Goal: Task Accomplishment & Management: Manage account settings

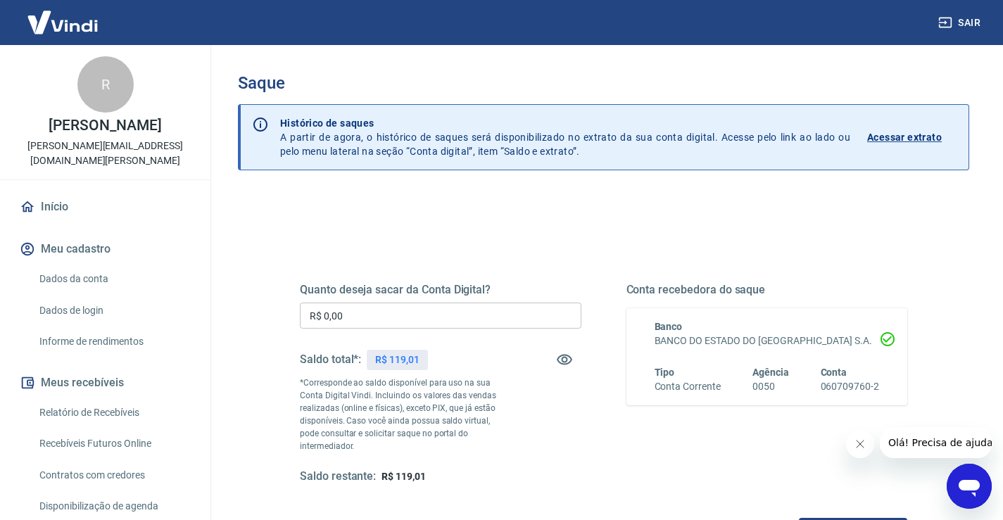
click at [419, 319] on input "R$ 0,00" at bounding box center [441, 316] width 282 height 26
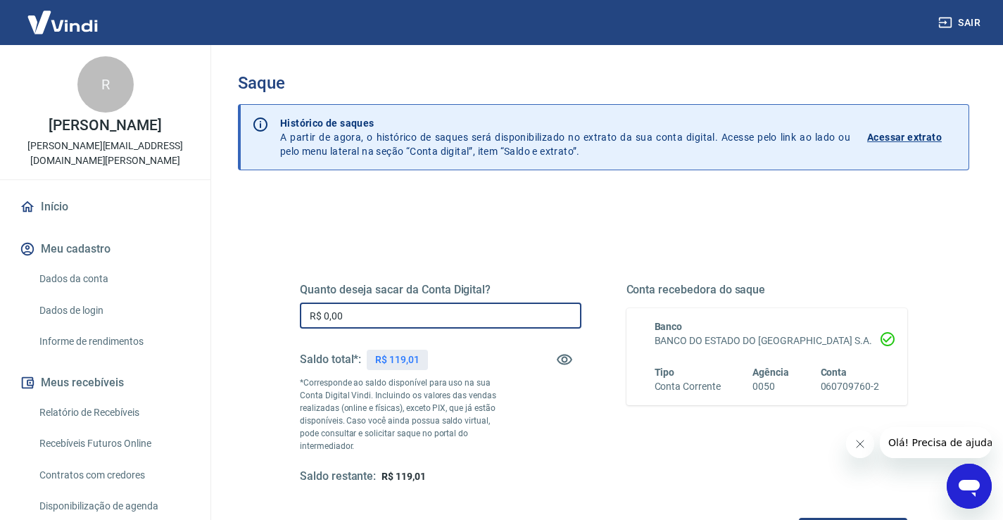
click at [419, 319] on input "R$ 0,00" at bounding box center [441, 316] width 282 height 26
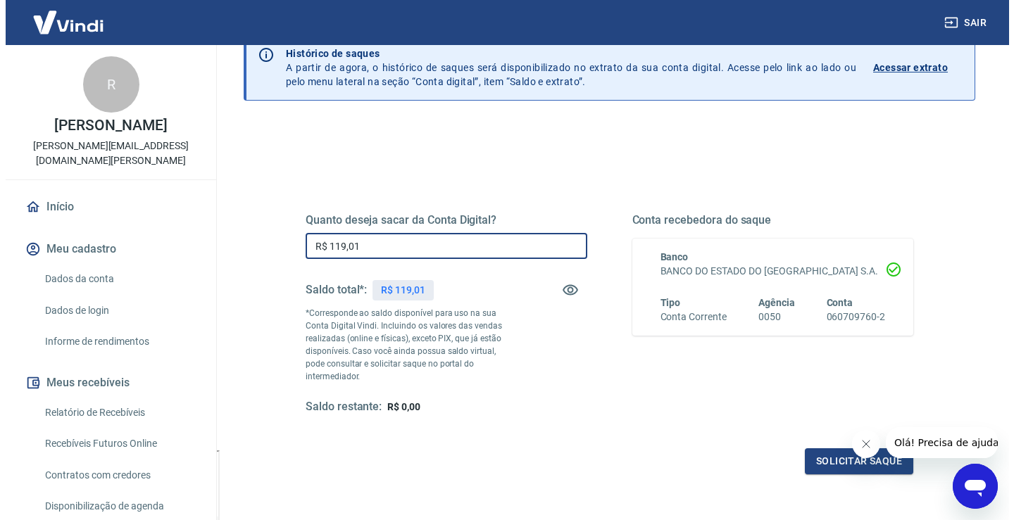
scroll to position [70, 0]
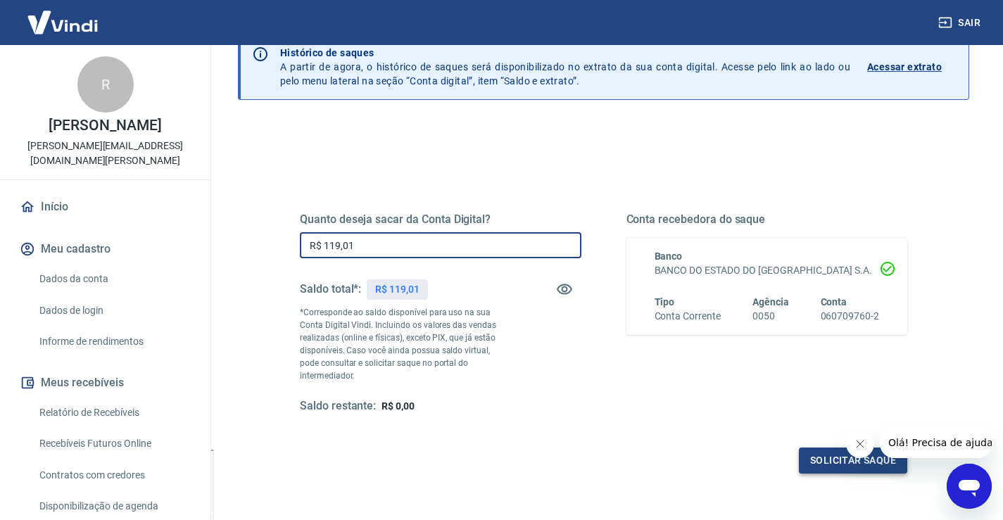
type input "R$ 119,01"
click at [825, 448] on button "Solicitar saque" at bounding box center [853, 461] width 108 height 26
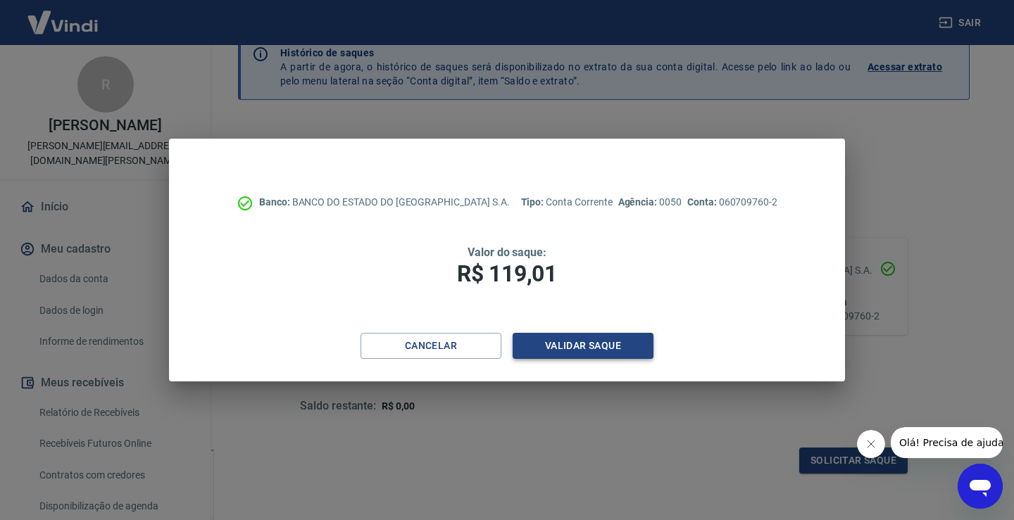
click at [583, 339] on button "Validar saque" at bounding box center [583, 346] width 141 height 26
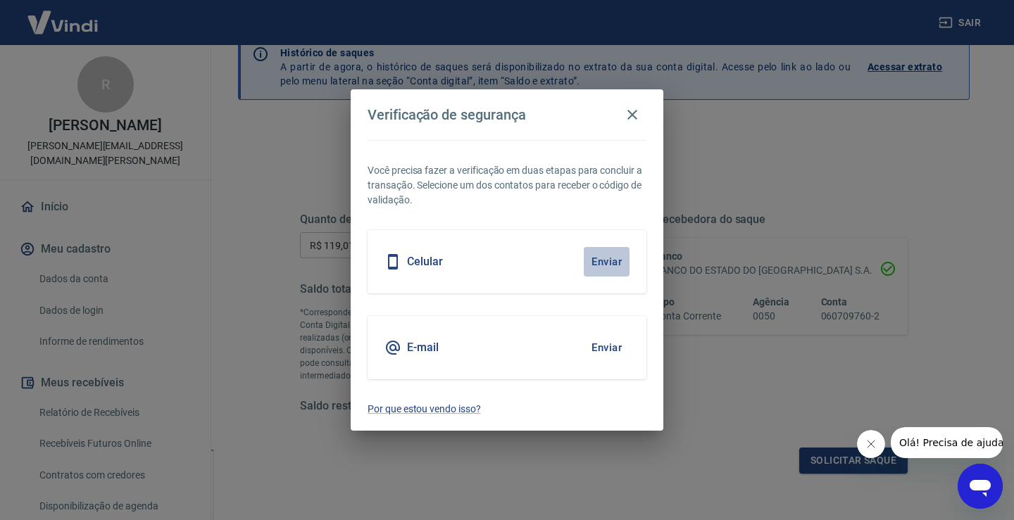
click at [607, 262] on button "Enviar" at bounding box center [607, 262] width 46 height 30
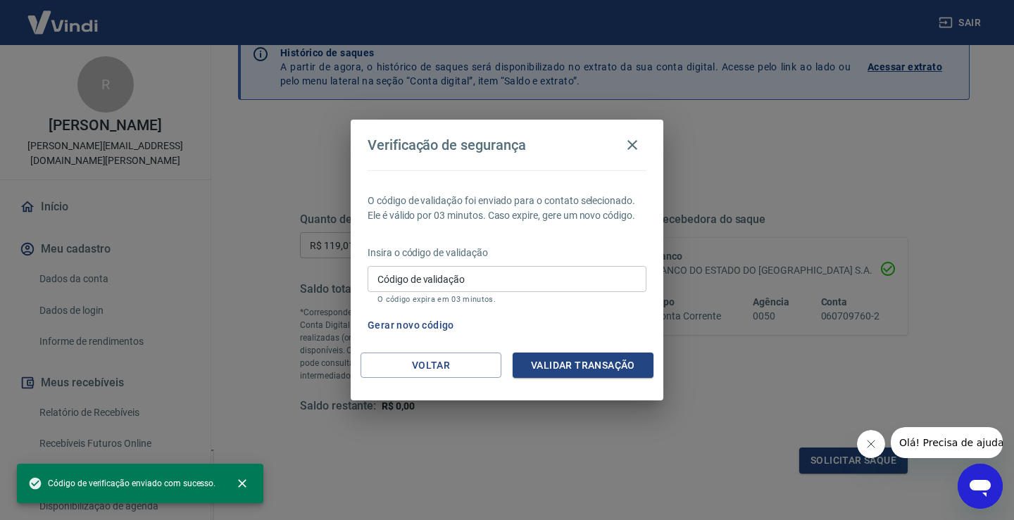
click at [474, 283] on input "Código de validação" at bounding box center [507, 279] width 279 height 26
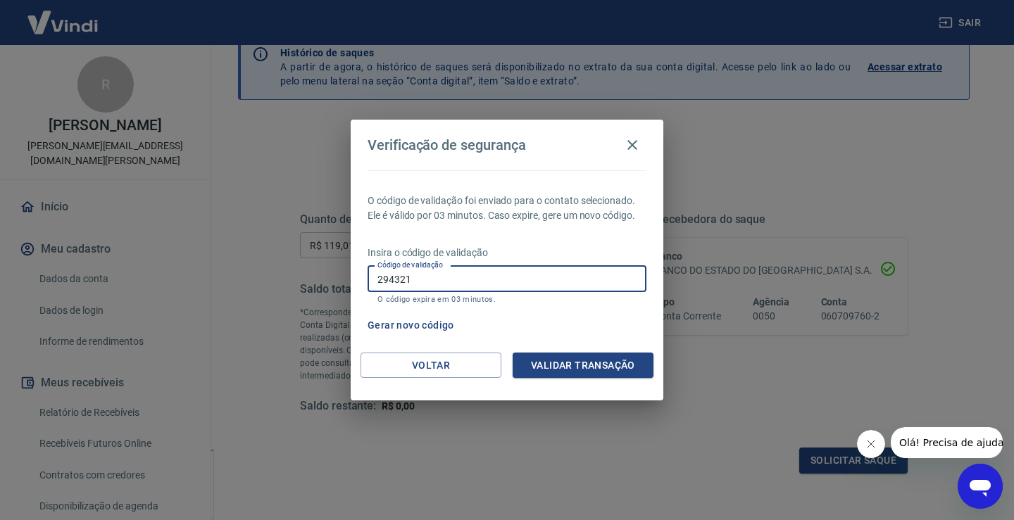
type input "294321"
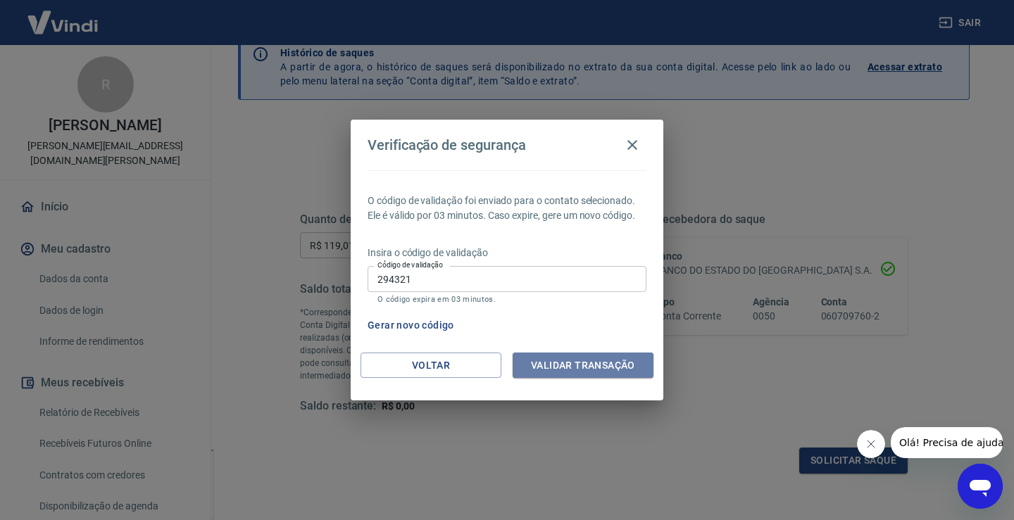
click at [599, 367] on button "Validar transação" at bounding box center [583, 366] width 141 height 26
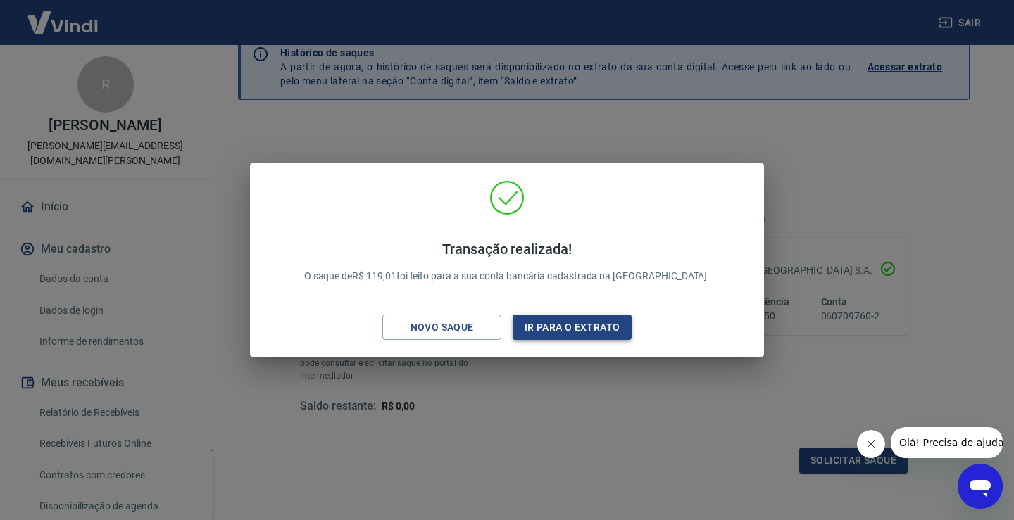
click at [584, 334] on button "Ir para o extrato" at bounding box center [572, 328] width 119 height 26
